Goal: Information Seeking & Learning: Learn about a topic

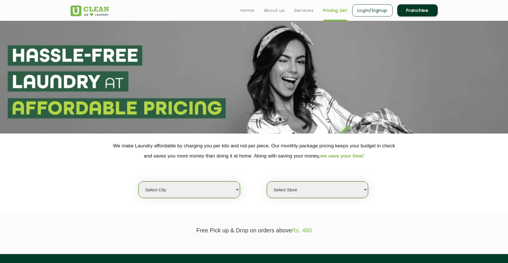
click at [56, 156] on section "We make Laundry affordable by charging you per kilo and not per piece. Our mont…" at bounding box center [254, 173] width 508 height 79
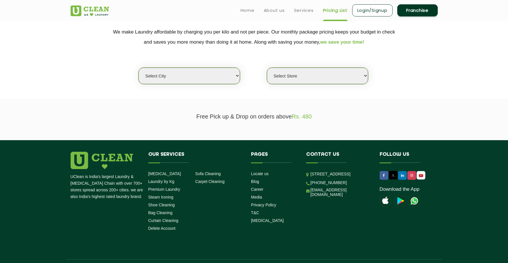
scroll to position [0, 0]
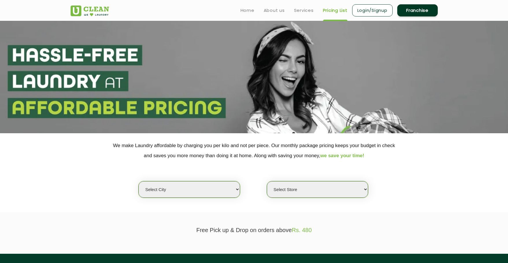
click at [205, 191] on select "Select city [GEOGRAPHIC_DATA] [GEOGRAPHIC_DATA] [GEOGRAPHIC_DATA] [GEOGRAPHIC_D…" at bounding box center [189, 189] width 101 height 16
select select "26"
click at [139, 181] on select "Select city [GEOGRAPHIC_DATA] [GEOGRAPHIC_DATA] [GEOGRAPHIC_DATA] [GEOGRAPHIC_D…" at bounding box center [189, 189] width 101 height 16
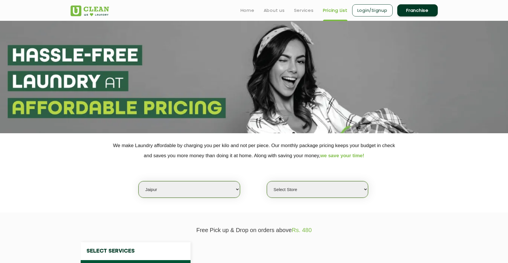
select select "0"
click at [62, 194] on section "We make Laundry affordable by charging you per kilo and not per piece. Our mont…" at bounding box center [254, 172] width 508 height 79
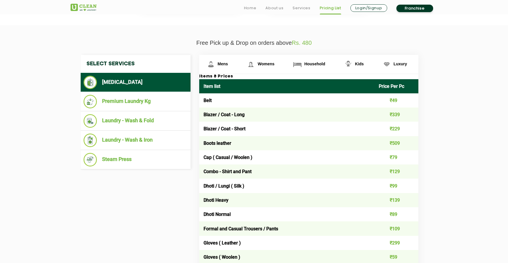
scroll to position [223, 0]
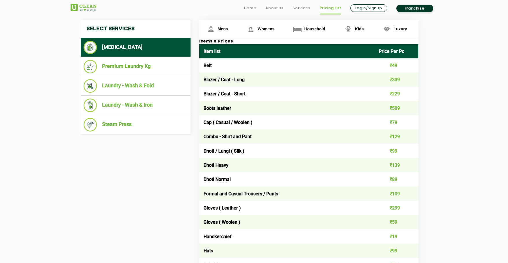
click at [252, 127] on td "Cap ( Casual / Woolen )" at bounding box center [287, 122] width 176 height 14
click at [223, 121] on td "Cap ( Casual / Woolen )" at bounding box center [287, 122] width 176 height 14
drag, startPoint x: 214, startPoint y: 125, endPoint x: 256, endPoint y: 126, distance: 42.2
click at [256, 126] on td "Cap ( Casual / Woolen )" at bounding box center [287, 122] width 176 height 14
click at [265, 125] on td "Cap ( Casual / Woolen )" at bounding box center [287, 122] width 176 height 14
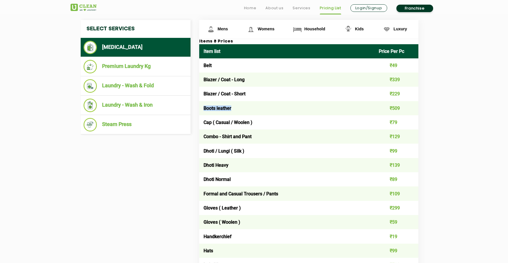
drag, startPoint x: 234, startPoint y: 110, endPoint x: 200, endPoint y: 108, distance: 34.2
click at [199, 108] on td "Boots leather" at bounding box center [287, 108] width 176 height 14
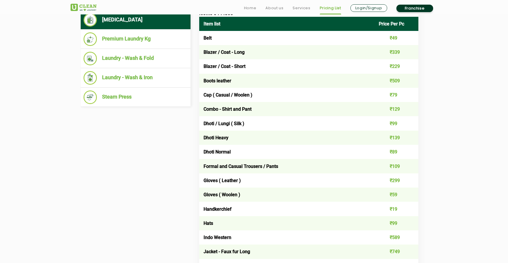
scroll to position [250, 0]
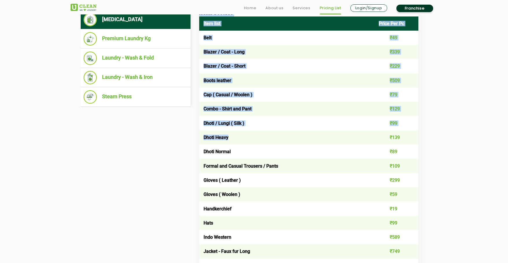
drag, startPoint x: 231, startPoint y: 136, endPoint x: 198, endPoint y: 137, distance: 32.4
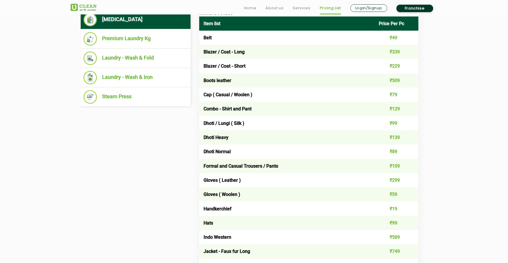
click at [381, 157] on td "₹89" at bounding box center [397, 152] width 44 height 14
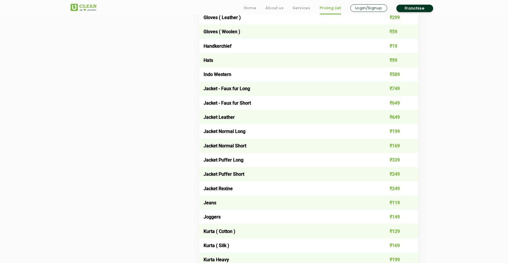
scroll to position [421, 0]
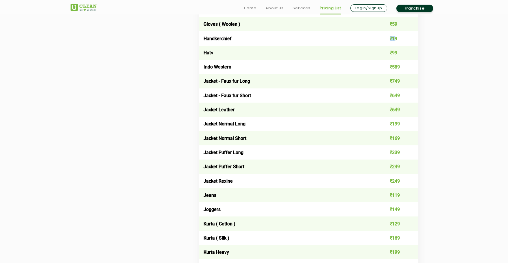
drag, startPoint x: 394, startPoint y: 39, endPoint x: 390, endPoint y: 39, distance: 4.1
click at [390, 39] on td "₹19" at bounding box center [397, 38] width 44 height 14
drag, startPoint x: 202, startPoint y: 55, endPoint x: 228, endPoint y: 52, distance: 25.3
click at [228, 52] on td "Hats" at bounding box center [287, 53] width 176 height 14
click at [247, 82] on td "Jacket - Faux fur Long" at bounding box center [287, 81] width 176 height 14
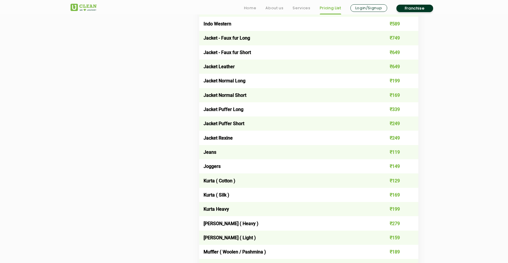
scroll to position [464, 0]
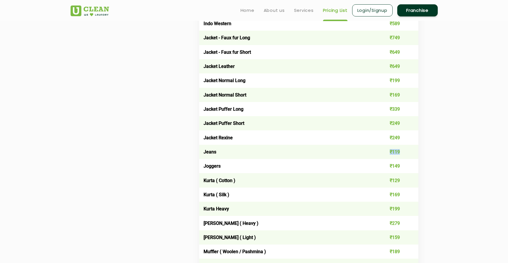
drag, startPoint x: 401, startPoint y: 153, endPoint x: 389, endPoint y: 153, distance: 12.1
click at [389, 153] on td "₹119" at bounding box center [397, 152] width 44 height 14
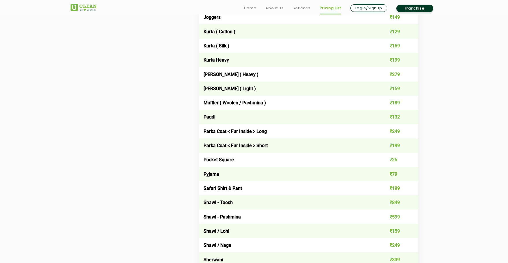
scroll to position [639, 0]
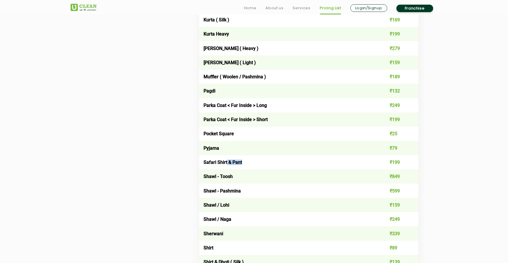
drag, startPoint x: 231, startPoint y: 163, endPoint x: 275, endPoint y: 166, distance: 44.1
click at [275, 166] on td "Safari Shirt & Pant" at bounding box center [287, 162] width 176 height 14
click at [163, 175] on div "Select Services [MEDICAL_DATA] Premium Laundry Kg Laundry - Wash & Fold Laundry…" at bounding box center [254, 131] width 356 height 1056
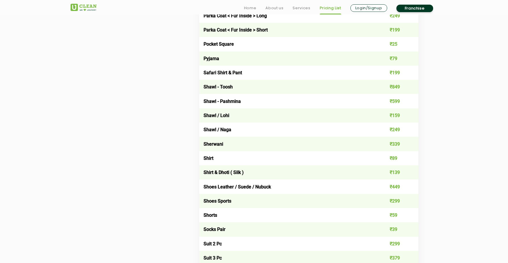
scroll to position [738, 0]
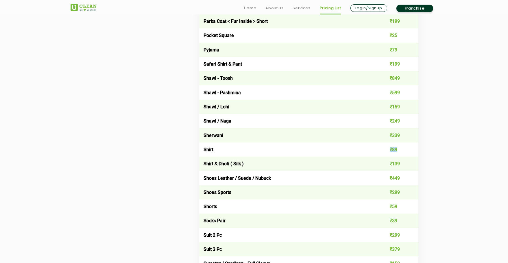
drag, startPoint x: 402, startPoint y: 150, endPoint x: 390, endPoint y: 150, distance: 11.6
click at [390, 150] on td "₹89" at bounding box center [397, 150] width 44 height 14
drag, startPoint x: 406, startPoint y: 166, endPoint x: 376, endPoint y: 160, distance: 31.0
click at [376, 160] on td "₹139" at bounding box center [397, 164] width 44 height 14
click at [262, 174] on td "Shoes Leather / Suede / Nubuck" at bounding box center [287, 178] width 176 height 14
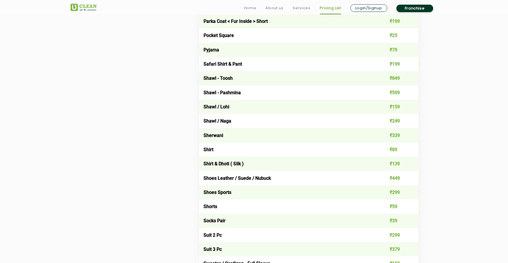
click at [250, 168] on td "Shirt & Dhoti ( Silk )" at bounding box center [287, 164] width 176 height 14
click at [153, 47] on div "Select Services [MEDICAL_DATA] Premium Laundry Kg Laundry - Wash & Fold Laundry…" at bounding box center [254, 33] width 356 height 1056
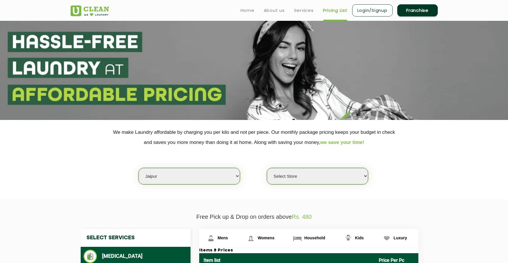
scroll to position [0, 0]
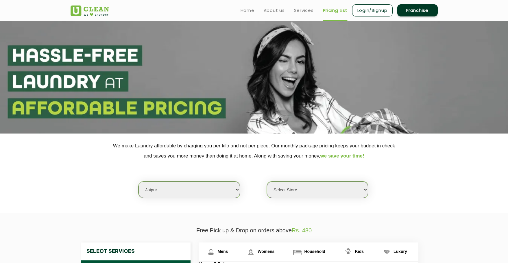
click at [195, 14] on div "Home About us Services Pricing List Login/Signup Franchise" at bounding box center [254, 9] width 376 height 16
click at [420, 182] on div "Select city [GEOGRAPHIC_DATA] [GEOGRAPHIC_DATA] [GEOGRAPHIC_DATA] [GEOGRAPHIC_D…" at bounding box center [254, 179] width 376 height 37
click at [449, 174] on section "We make Laundry affordable by charging you per kilo and not per piece. Our mont…" at bounding box center [254, 173] width 508 height 79
